Goal: Navigation & Orientation: Find specific page/section

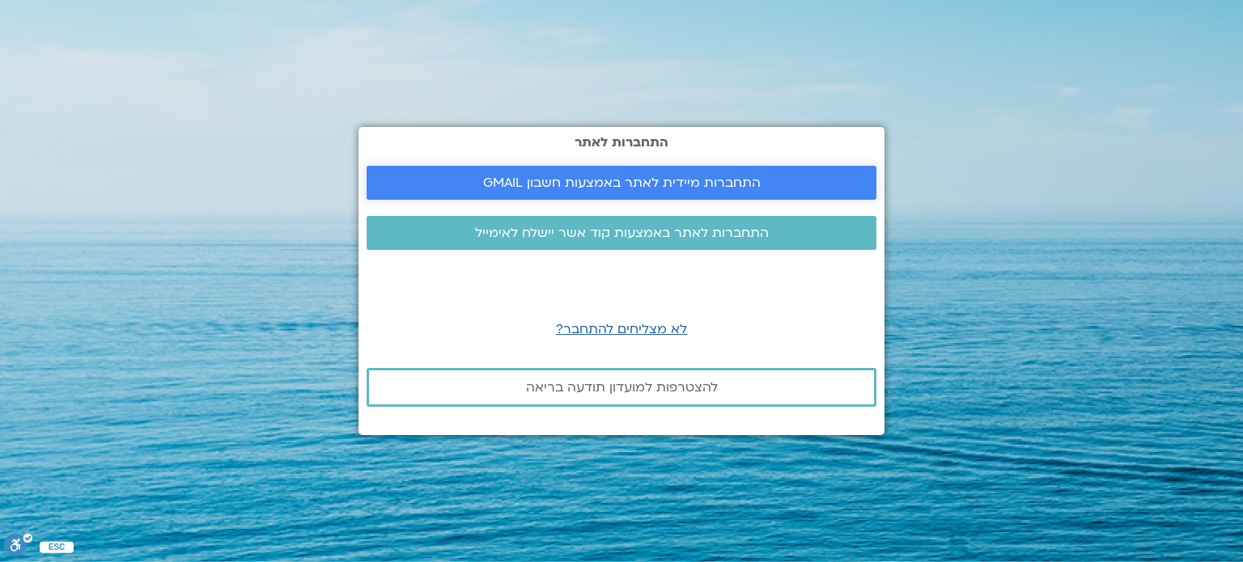
click at [790, 193] on link "התחברות מיידית לאתר באמצעות חשבון GMAIL" at bounding box center [622, 183] width 510 height 34
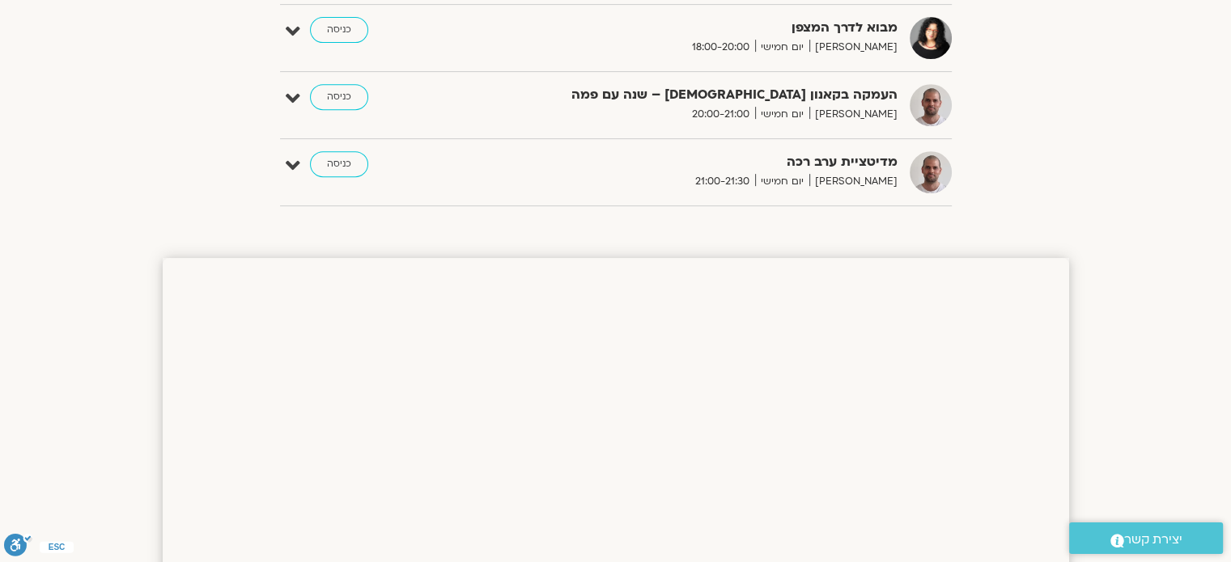
scroll to position [281, 0]
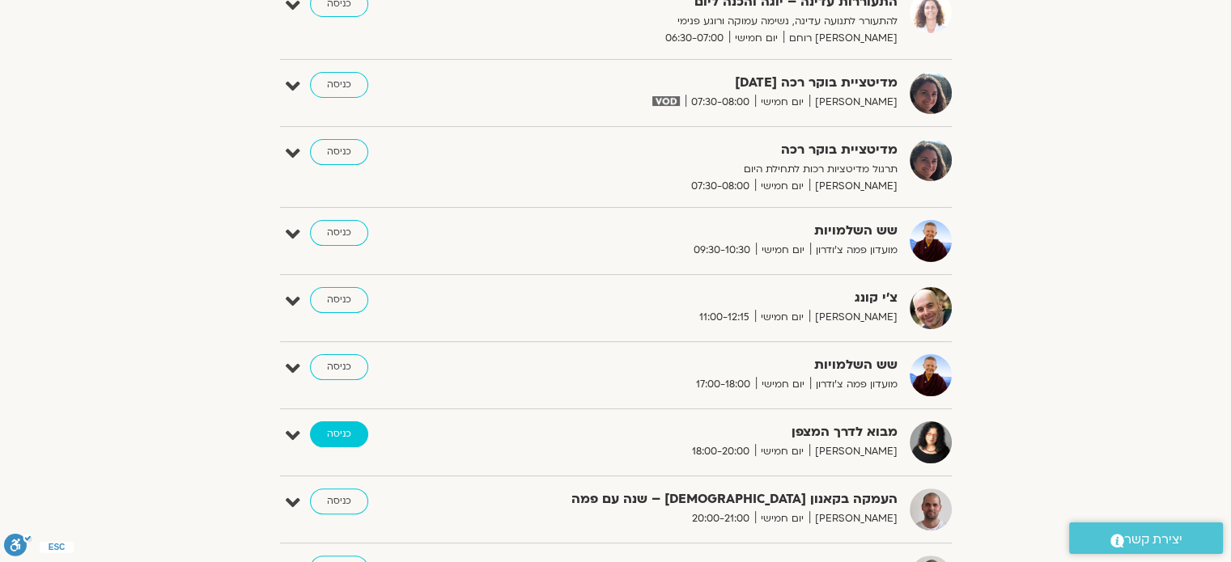
click at [327, 434] on link "כניסה" at bounding box center [339, 435] width 58 height 26
